Goal: Navigation & Orientation: Find specific page/section

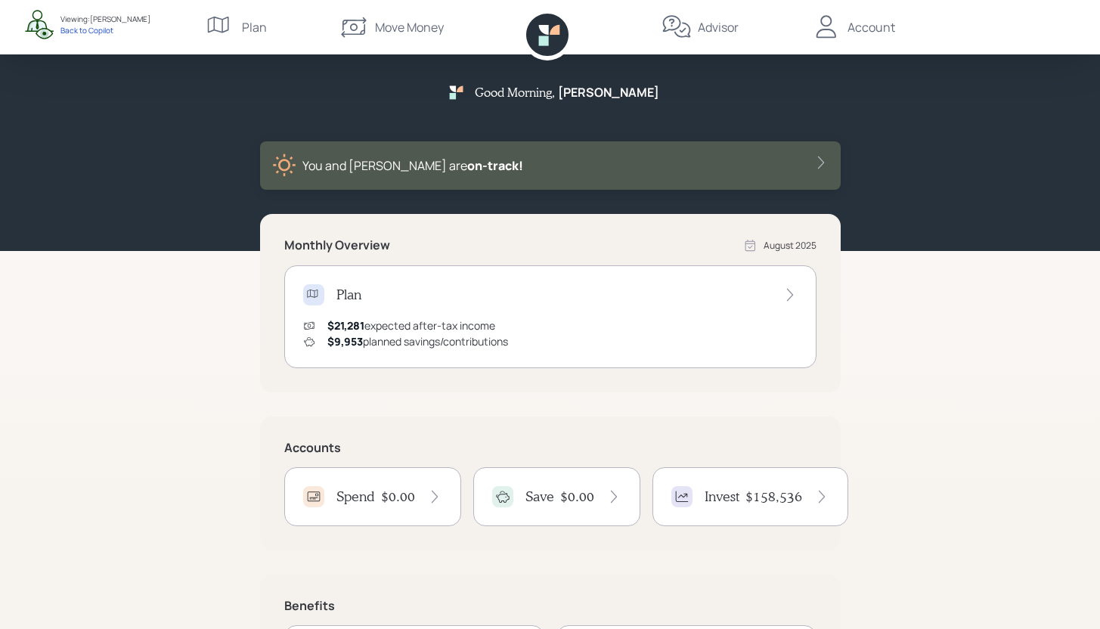
click at [844, 16] on div "Account" at bounding box center [853, 27] width 84 height 54
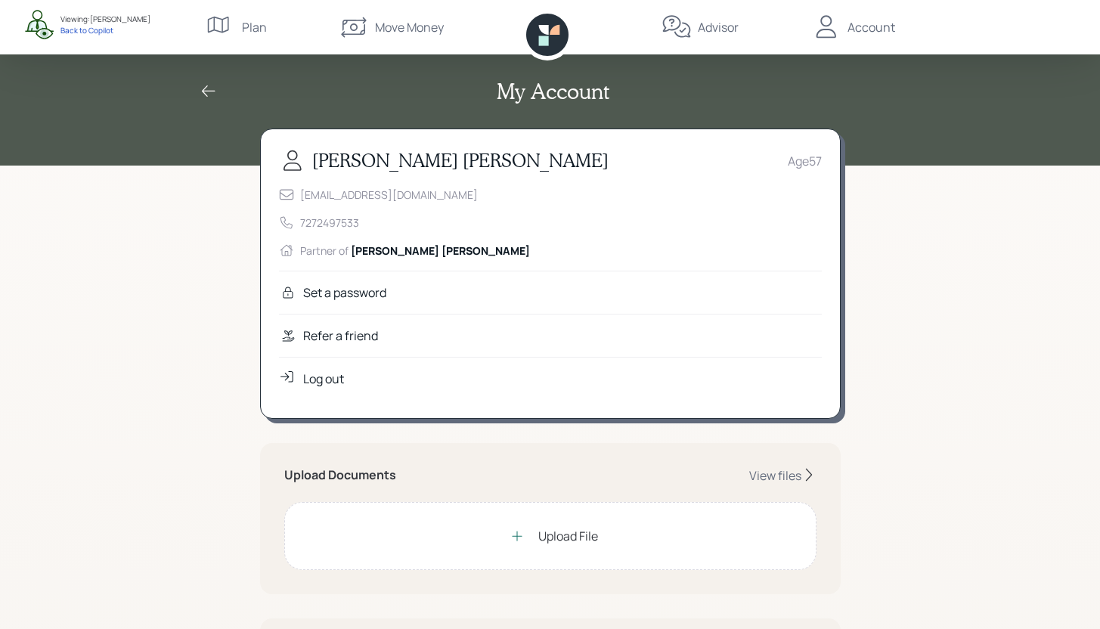
click at [446, 336] on div "Refer a friend" at bounding box center [550, 335] width 543 height 43
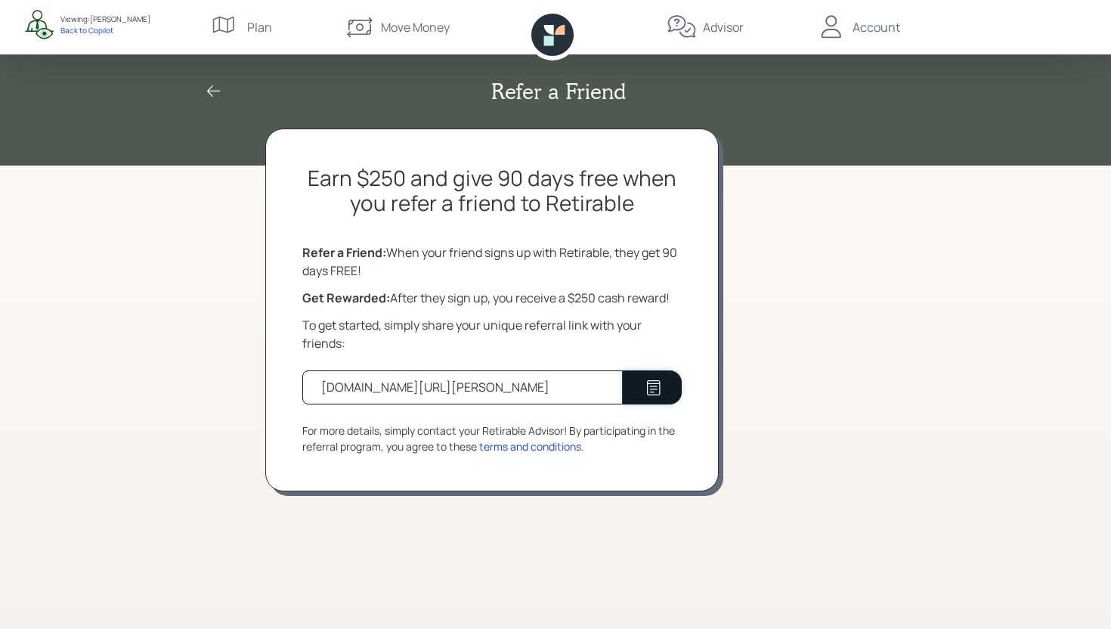
click at [660, 386] on icon at bounding box center [654, 388] width 18 height 18
